Goal: Download file/media

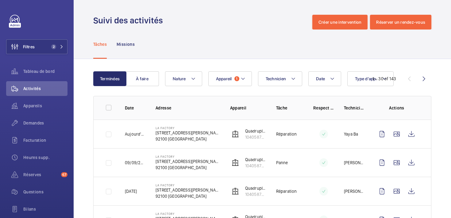
scroll to position [249, 0]
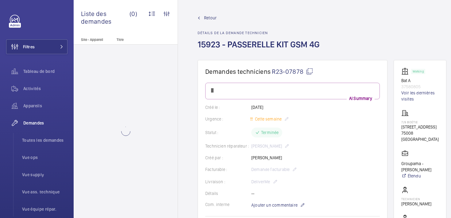
scroll to position [7, 0]
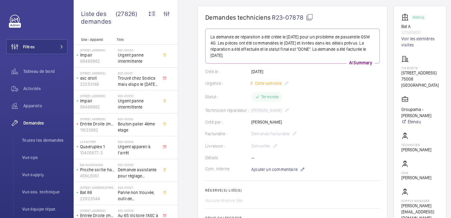
scroll to position [53, 0]
drag, startPoint x: 425, startPoint y: 35, endPoint x: 402, endPoint y: 34, distance: 23.0
click at [402, 34] on p "37580805" at bounding box center [420, 33] width 37 height 6
copy p "37580805"
click at [35, 72] on span "Tableau de bord" at bounding box center [45, 71] width 44 height 6
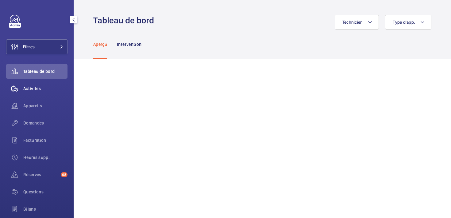
click at [45, 89] on span "Activités" at bounding box center [45, 88] width 44 height 6
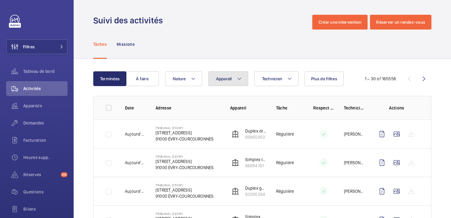
click at [233, 80] on button "Appareil" at bounding box center [229, 78] width 40 height 15
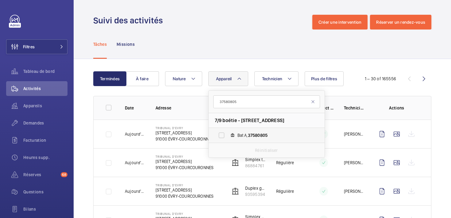
type input "37580805"
click at [238, 136] on span "Bat A, 37580805" at bounding box center [273, 135] width 71 height 6
click at [228, 136] on input "Bat A, 37580805" at bounding box center [222, 135] width 12 height 12
checkbox input "true"
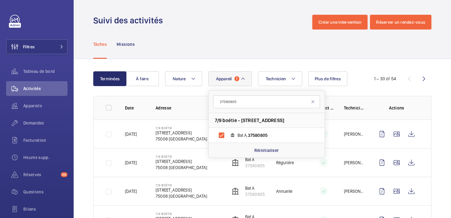
click at [231, 43] on div "Tâches Missions" at bounding box center [262, 43] width 338 height 29
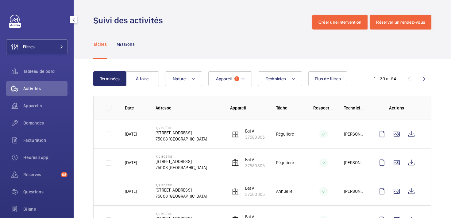
click at [74, 20] on mat-icon "button" at bounding box center [73, 19] width 7 height 5
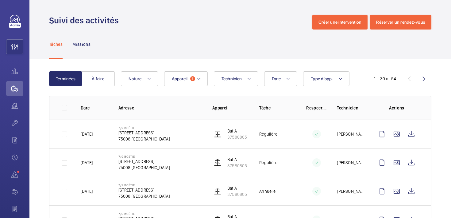
click at [143, 79] on button "Nature" at bounding box center [139, 78] width 37 height 15
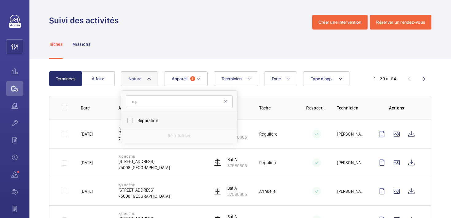
type input "rep"
click at [150, 124] on label "Réparation" at bounding box center [174, 120] width 107 height 15
click at [136, 124] on input "Réparation" at bounding box center [130, 120] width 12 height 12
checkbox input "true"
click at [200, 47] on div "Tâches Missions" at bounding box center [240, 43] width 383 height 29
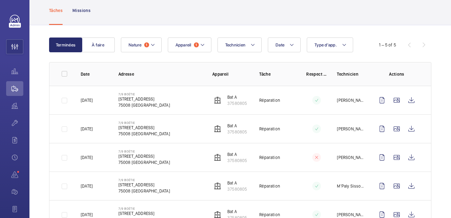
scroll to position [34, 0]
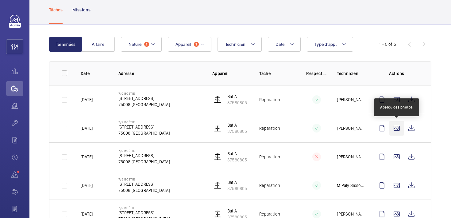
click at [394, 130] on wm-front-icon-button at bounding box center [397, 128] width 15 height 15
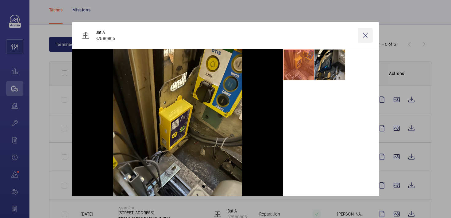
click at [368, 34] on wm-front-icon-button at bounding box center [365, 35] width 15 height 15
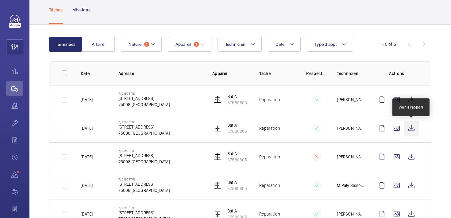
click at [414, 130] on wm-front-icon-button at bounding box center [411, 128] width 15 height 15
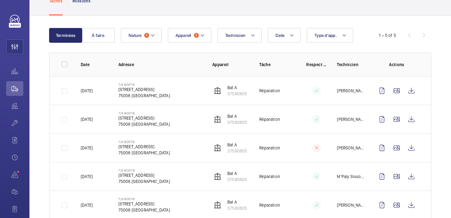
scroll to position [45, 0]
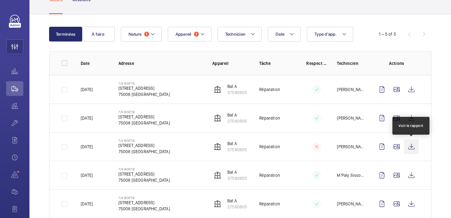
click at [412, 145] on wm-front-icon-button at bounding box center [411, 146] width 15 height 15
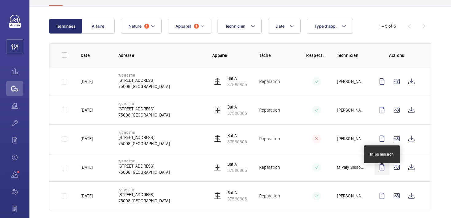
scroll to position [53, 0]
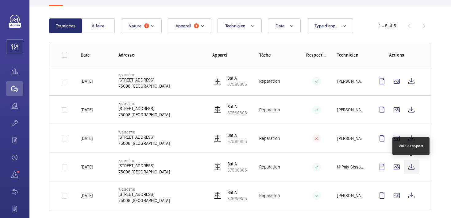
click at [414, 169] on wm-front-icon-button at bounding box center [411, 166] width 15 height 15
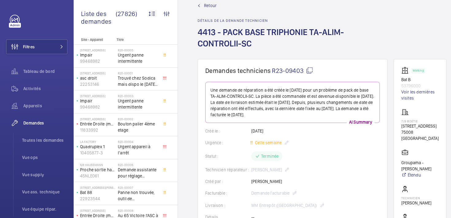
scroll to position [16, 0]
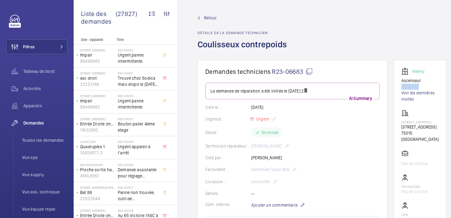
drag, startPoint x: 422, startPoint y: 88, endPoint x: 400, endPoint y: 87, distance: 21.5
click at [400, 87] on wm-front-card "Working Ascenseur 12201470 Voir les dernières visites 47 Rue Frémicourt 47 Rue …" at bounding box center [420, 165] width 53 height 210
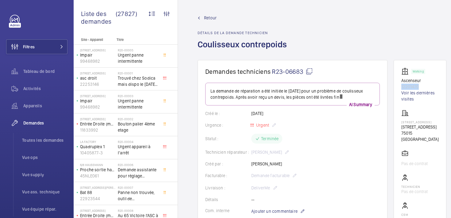
copy p "12201470"
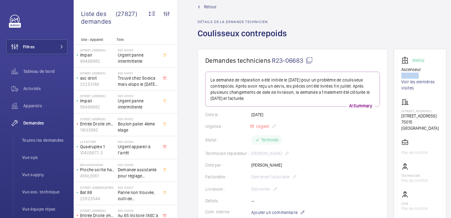
scroll to position [11, 0]
click at [33, 91] on span "Activités" at bounding box center [45, 88] width 44 height 6
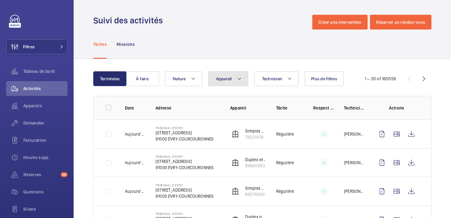
click at [227, 77] on span "Appareil" at bounding box center [224, 78] width 16 height 5
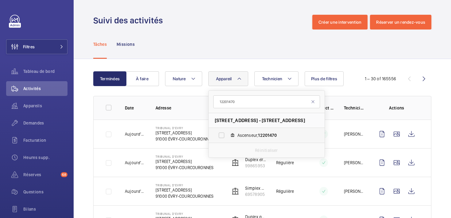
type input "12201470"
click at [237, 135] on label "Ascenseur, 12201470" at bounding box center [262, 135] width 106 height 15
click at [228, 135] on input "Ascenseur, 12201470" at bounding box center [222, 135] width 12 height 12
checkbox input "true"
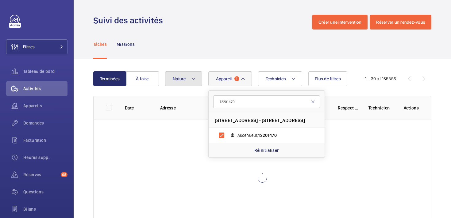
click at [181, 75] on button "Nature" at bounding box center [183, 78] width 37 height 15
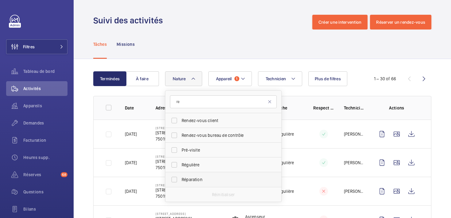
type input "re"
click at [193, 177] on span "Réparation" at bounding box center [224, 179] width 84 height 6
click at [181, 177] on input "Réparation" at bounding box center [174, 179] width 12 height 12
checkbox input "true"
click at [199, 30] on div "Tâches Missions" at bounding box center [262, 43] width 338 height 29
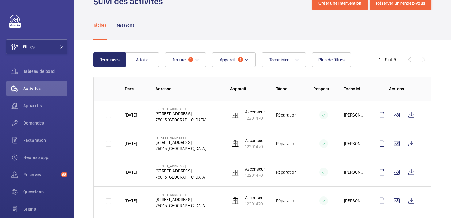
scroll to position [20, 0]
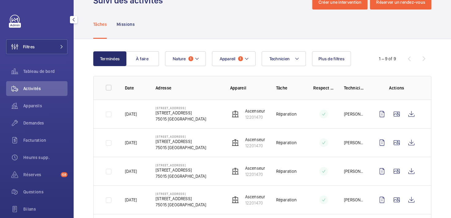
click at [71, 17] on button "button" at bounding box center [73, 19] width 7 height 7
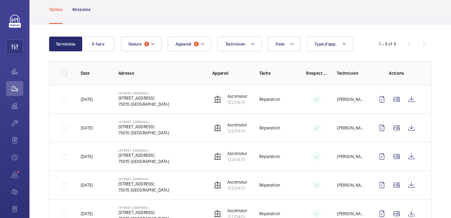
scroll to position [35, 0]
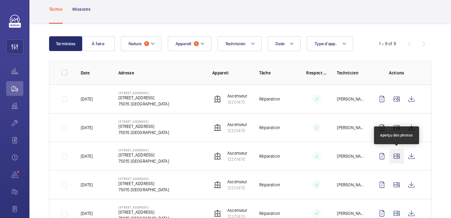
click at [394, 159] on wm-front-icon-button at bounding box center [397, 156] width 15 height 15
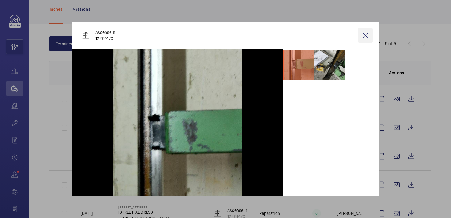
click at [367, 34] on wm-front-icon-button at bounding box center [365, 35] width 15 height 15
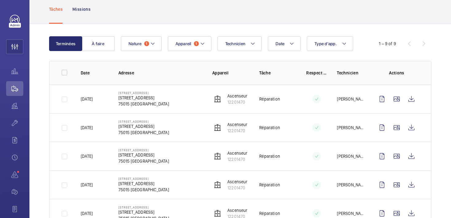
click at [418, 164] on td at bounding box center [398, 156] width 66 height 29
click at [413, 157] on wm-front-icon-button at bounding box center [411, 156] width 15 height 15
